Goal: Find contact information: Find contact information

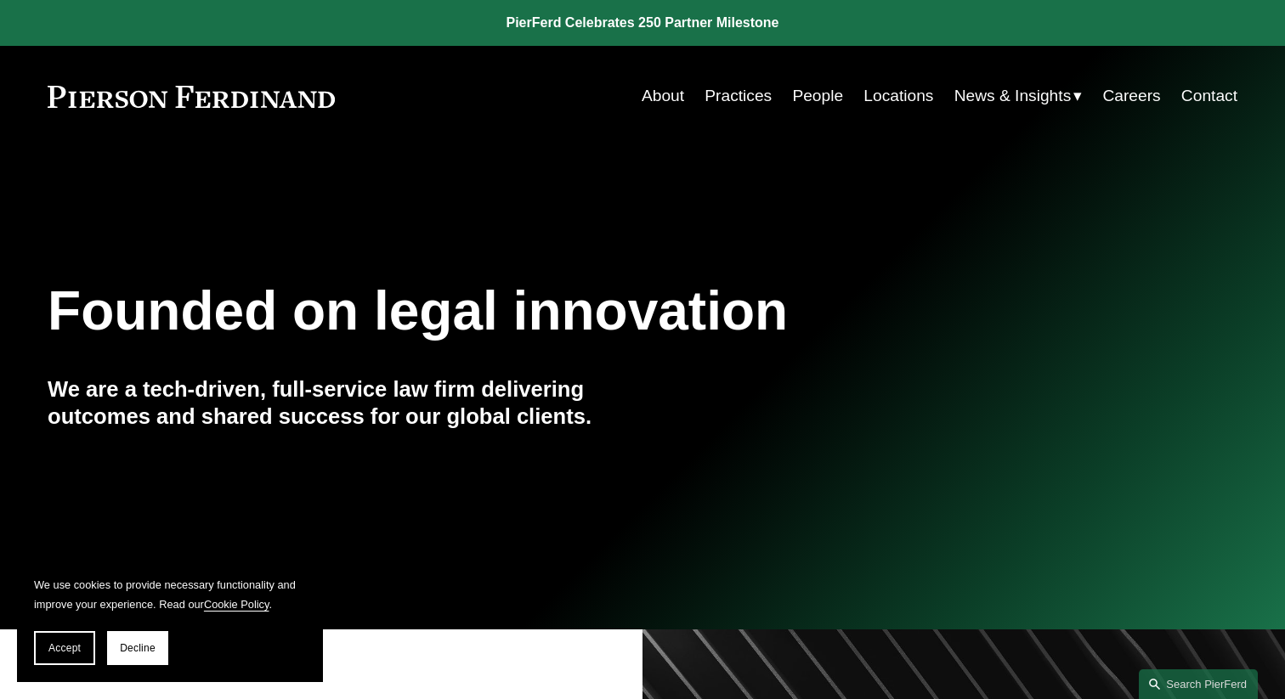
click at [744, 97] on link "Practices" at bounding box center [738, 96] width 67 height 32
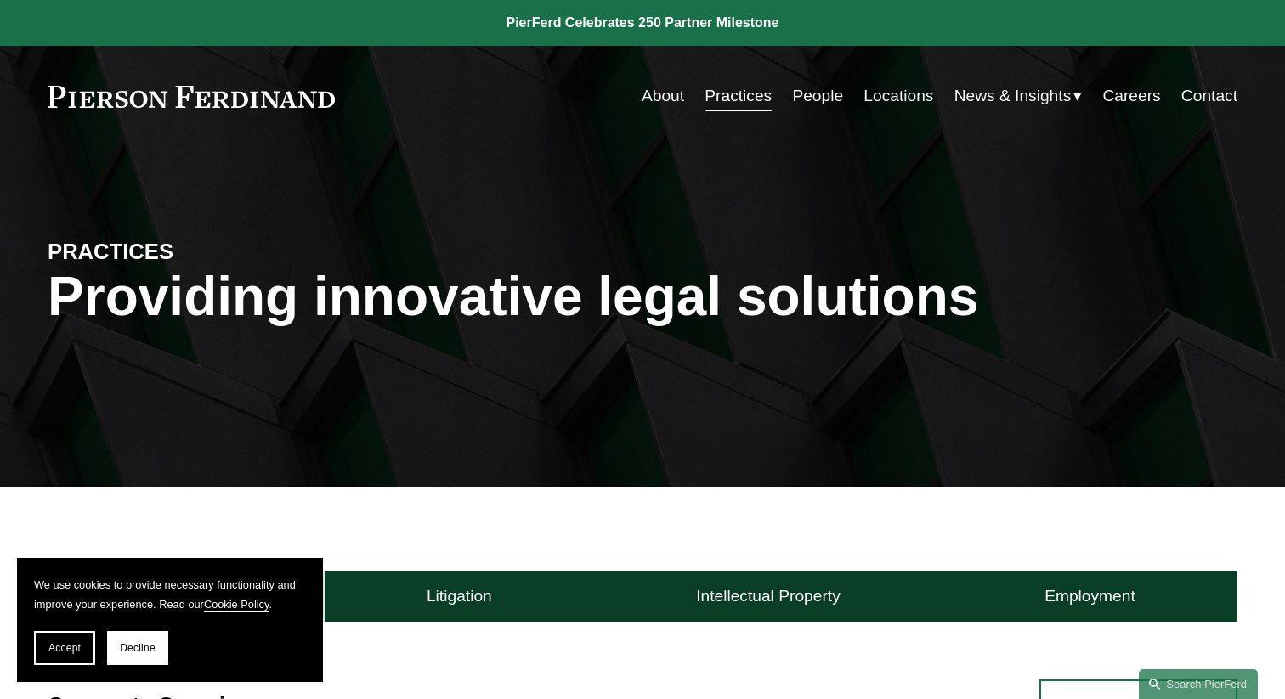
click at [1146, 100] on link "Careers" at bounding box center [1131, 96] width 58 height 32
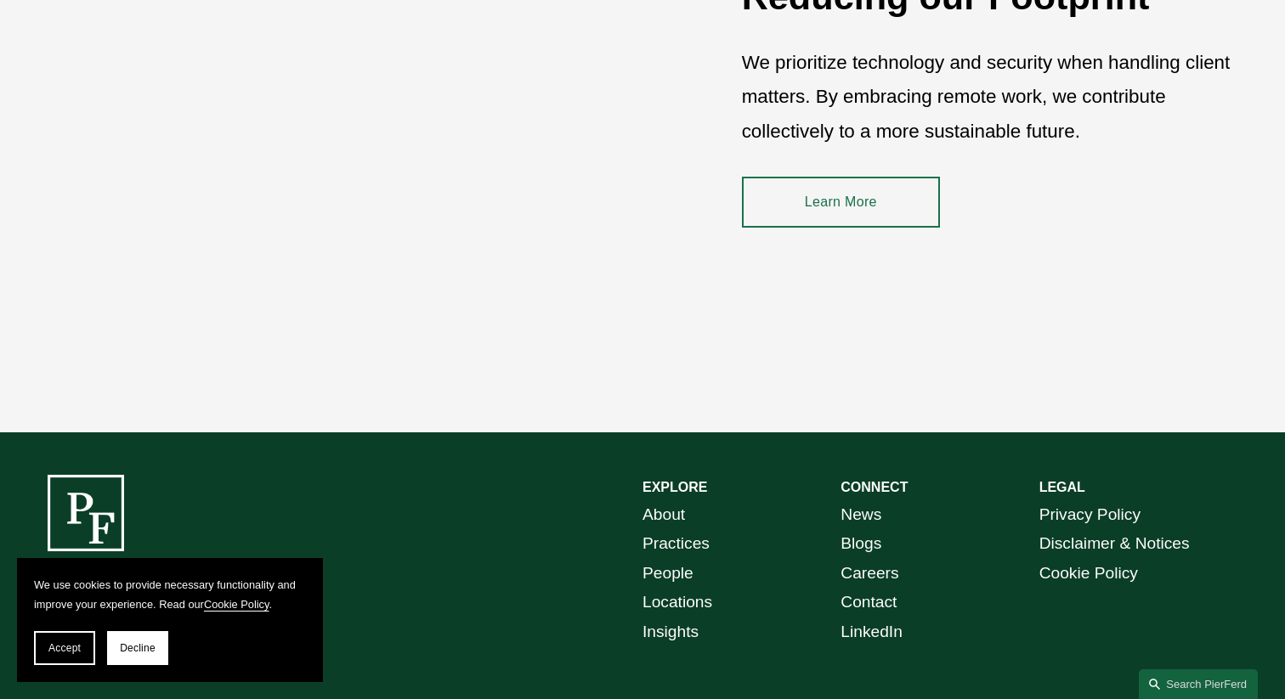
scroll to position [2524, 0]
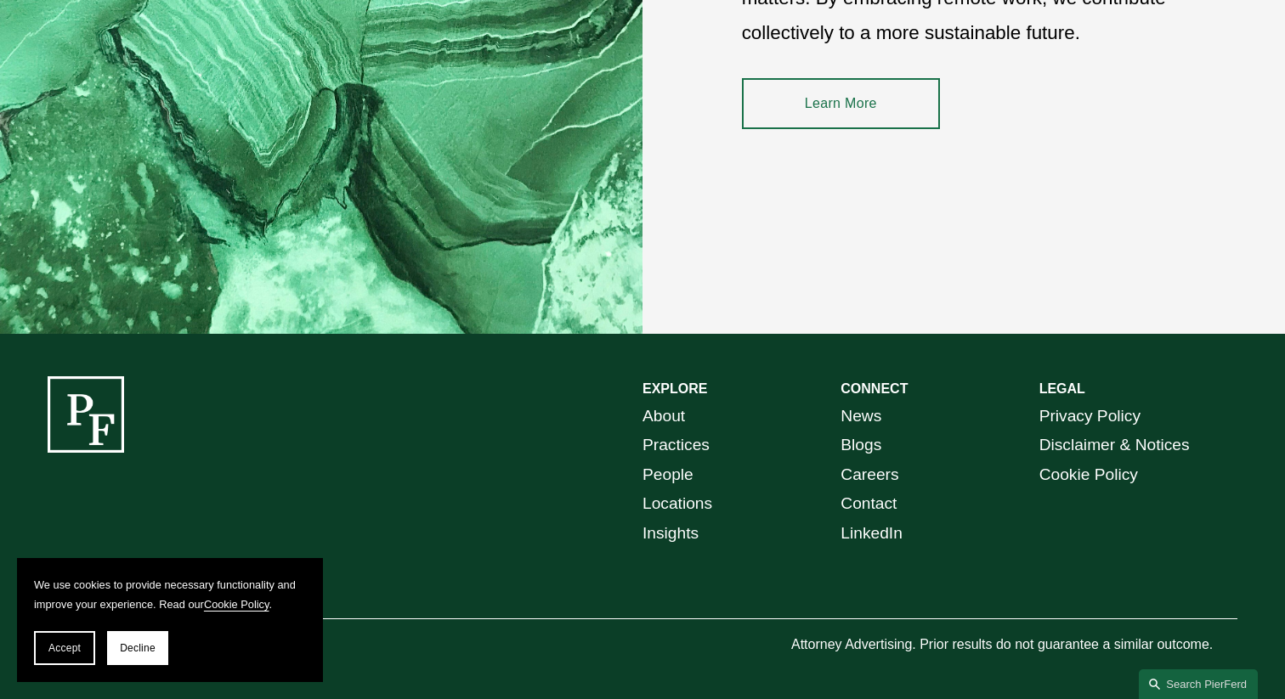
click at [861, 507] on link "Contact" at bounding box center [868, 505] width 56 height 30
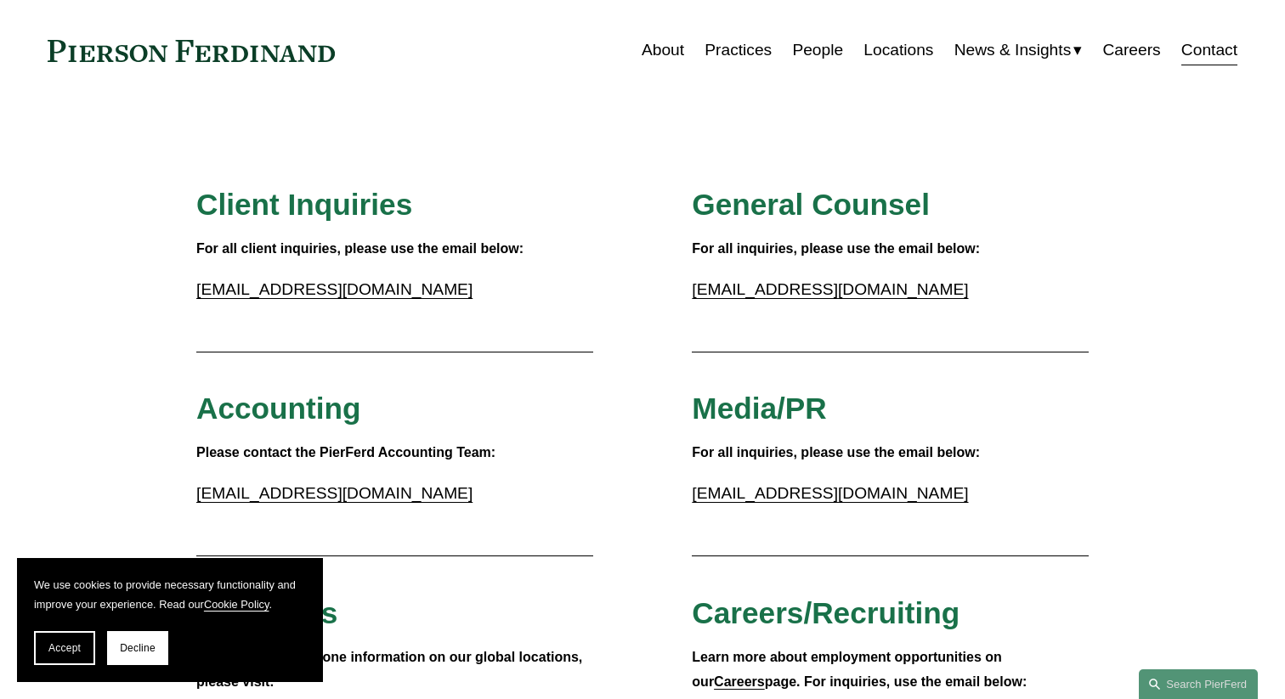
scroll to position [43, 0]
